Goal: Transaction & Acquisition: Subscribe to service/newsletter

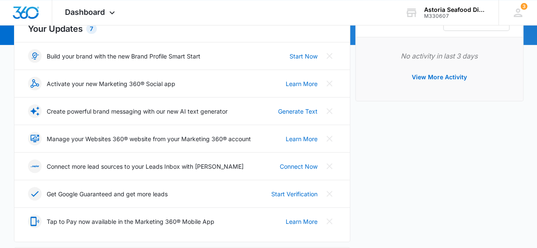
scroll to position [108, 0]
click at [298, 53] on link "Start Now" at bounding box center [304, 55] width 28 height 9
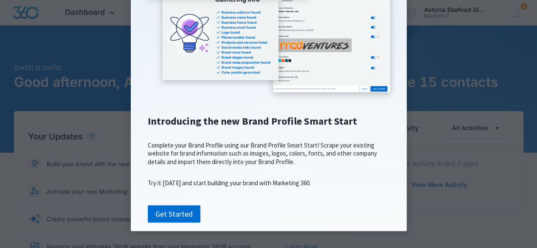
scroll to position [161, 0]
click at [175, 217] on link "Get Started" at bounding box center [174, 214] width 53 height 18
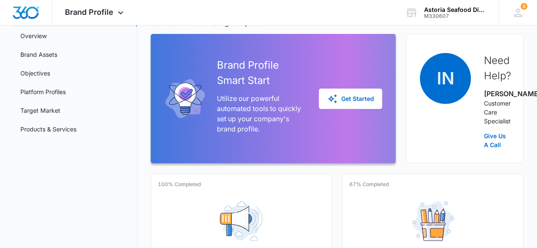
scroll to position [66, 0]
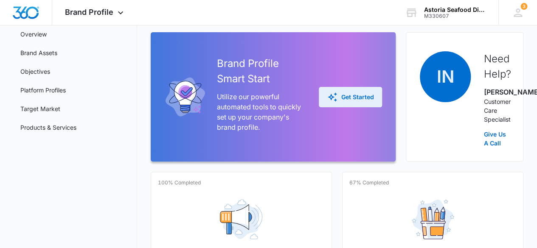
click at [356, 101] on div "Get Started" at bounding box center [350, 97] width 46 height 10
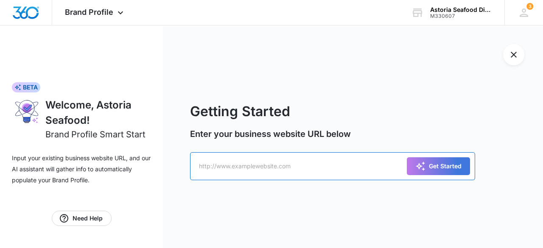
click at [251, 166] on input "text" at bounding box center [332, 166] width 285 height 28
paste input "https://astoriaseafooddirect.com/"
type input "https://astoriaseafooddirect.com/"
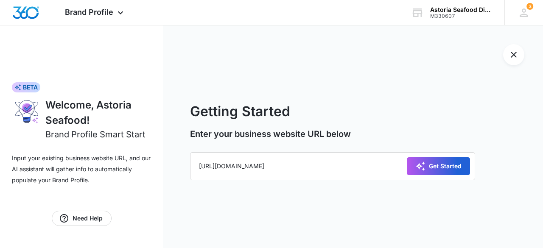
click at [445, 163] on div "Get Started" at bounding box center [439, 166] width 46 height 10
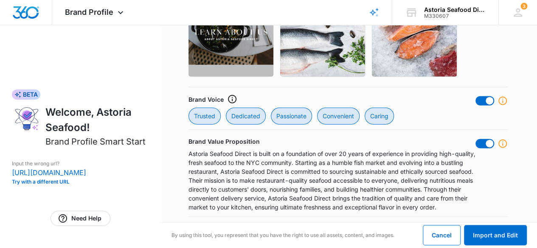
scroll to position [960, 0]
click at [507, 238] on button "Import and Edit" at bounding box center [495, 235] width 63 height 20
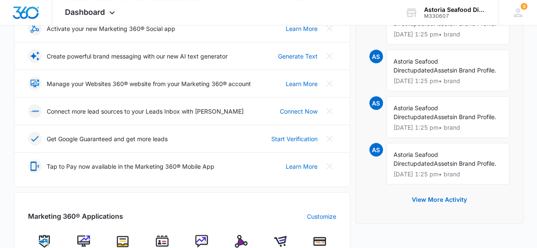
scroll to position [163, 0]
click at [279, 138] on link "Start Verification" at bounding box center [294, 138] width 46 height 9
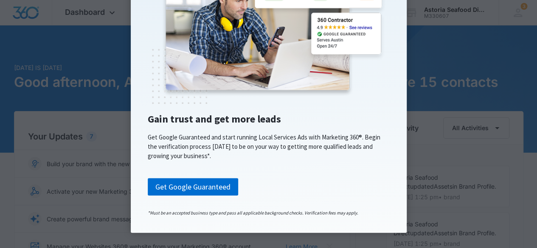
scroll to position [134, 0]
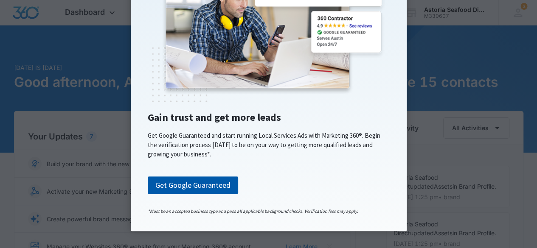
click at [201, 189] on link "Get Google Guaranteed" at bounding box center [193, 186] width 90 height 18
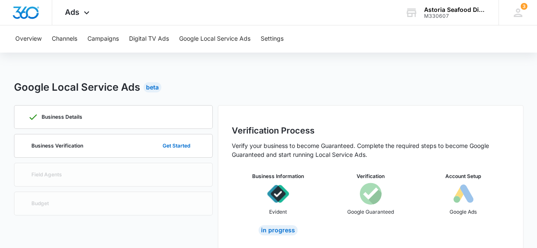
scroll to position [11, 0]
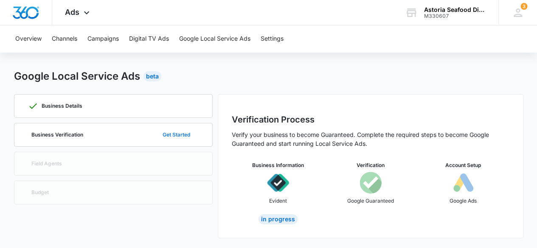
click at [184, 135] on button "Get Started" at bounding box center [176, 135] width 45 height 20
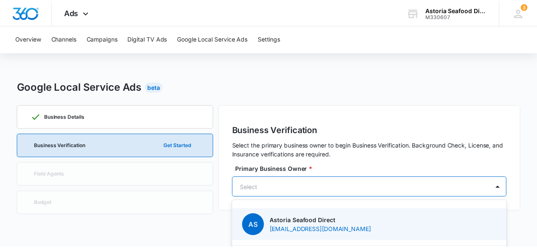
scroll to position [28, 0]
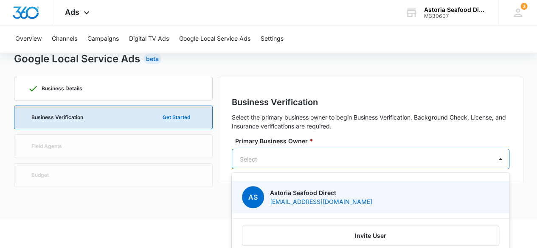
click at [261, 169] on div "1 result available. Use Up and Down to choose options, press Enter to select th…" at bounding box center [371, 159] width 278 height 20
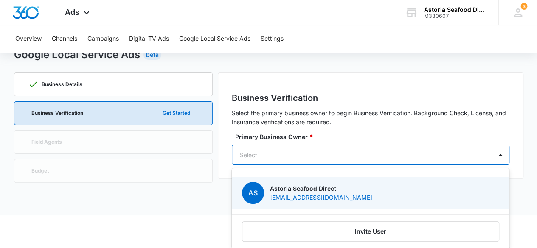
click at [323, 189] on p "Astoria Seafood Direct" at bounding box center [321, 188] width 102 height 9
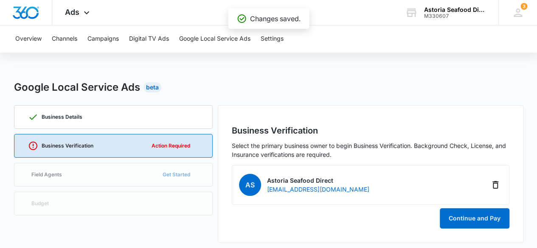
scroll to position [4, 0]
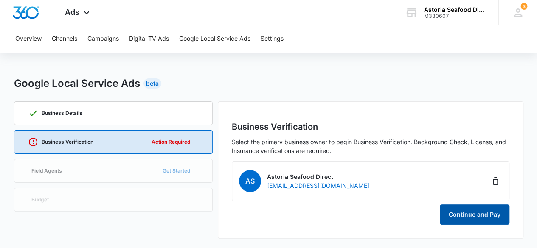
click at [465, 216] on button "Continue and Pay" at bounding box center [475, 215] width 70 height 20
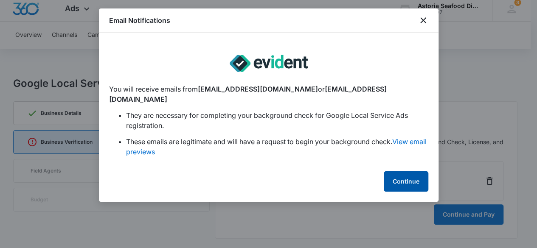
click at [390, 172] on button "Continue" at bounding box center [406, 182] width 45 height 20
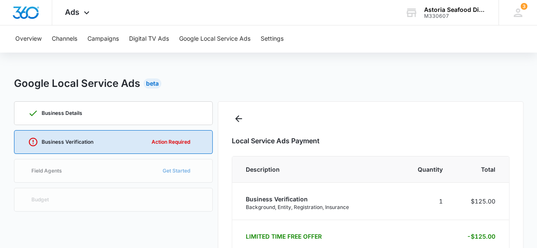
select select "pm_1Rg9vxA4n8RTgNjUIkUqv762"
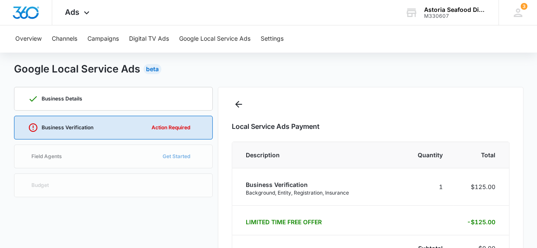
scroll to position [0, 0]
